Goal: Navigation & Orientation: Find specific page/section

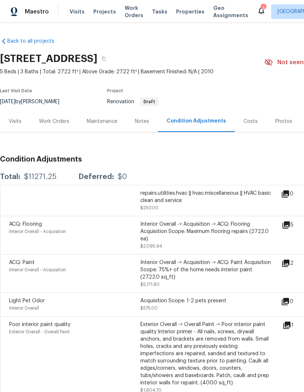
scroll to position [113, 0]
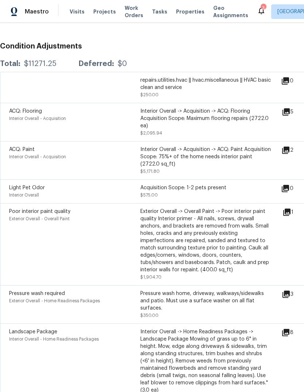
click at [183, 11] on span "Properties" at bounding box center [190, 11] width 28 height 7
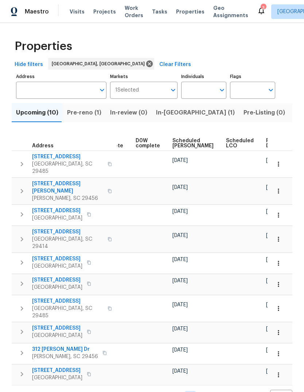
scroll to position [0, 183]
click at [267, 143] on span "Ready Date" at bounding box center [275, 143] width 16 height 10
